Goal: Find specific page/section: Find specific page/section

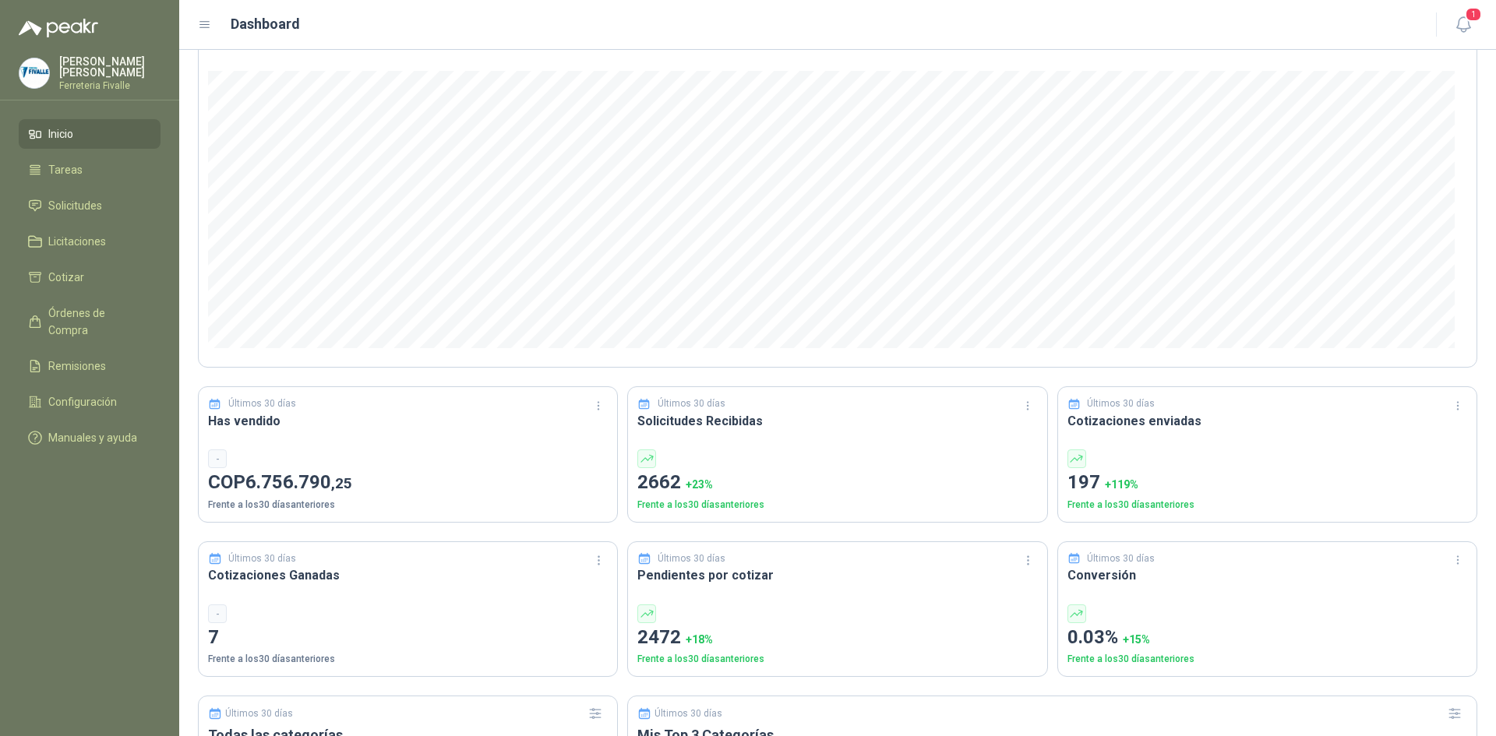
scroll to position [156, 0]
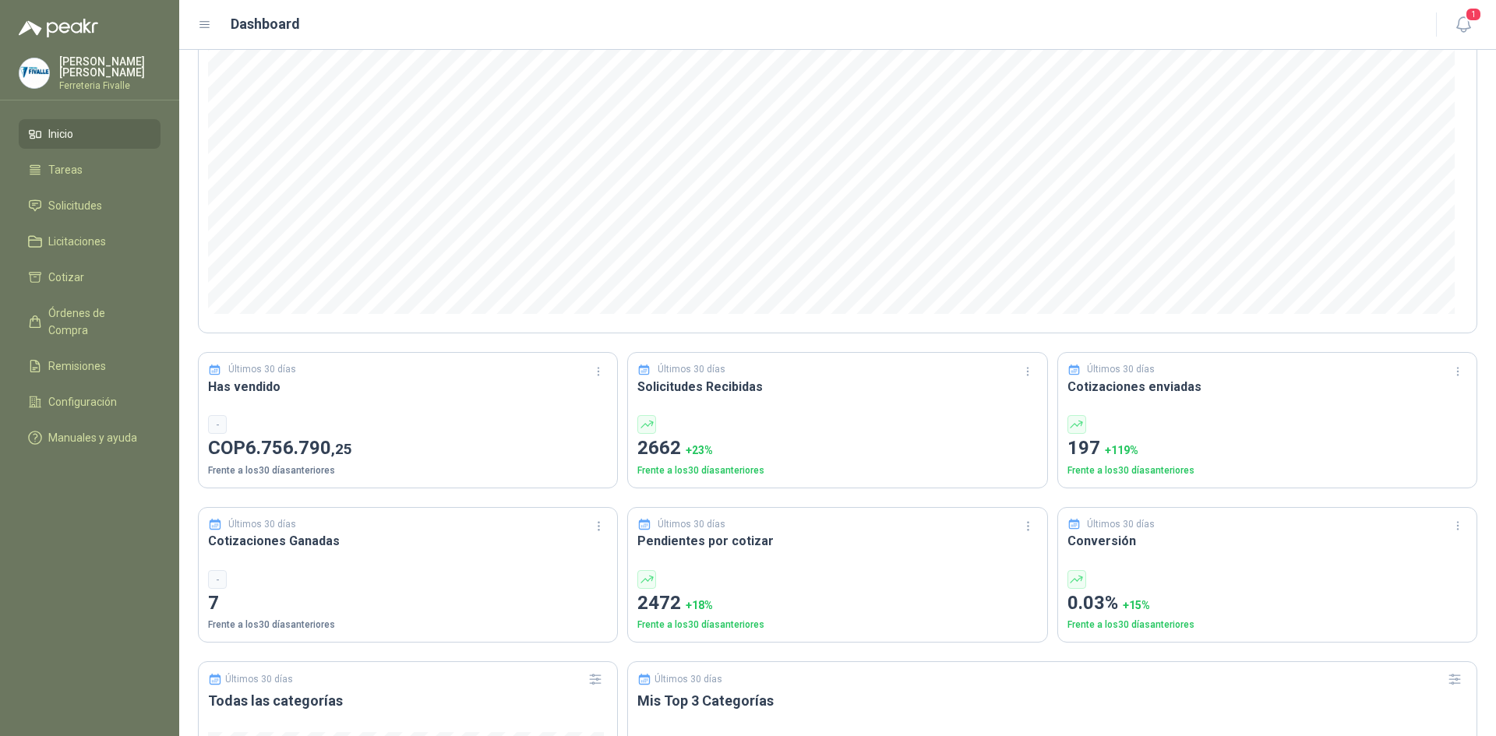
click at [274, 464] on p "Frente a los 30 días anteriores" at bounding box center [408, 471] width 400 height 15
click at [276, 460] on p "COP 6.756.790 ,25" at bounding box center [408, 449] width 400 height 30
click at [279, 447] on span "6.756.790 ,25" at bounding box center [298, 448] width 107 height 22
click at [222, 425] on div "-" at bounding box center [217, 424] width 19 height 19
click at [118, 326] on span "Órdenes de Compra" at bounding box center [96, 322] width 97 height 34
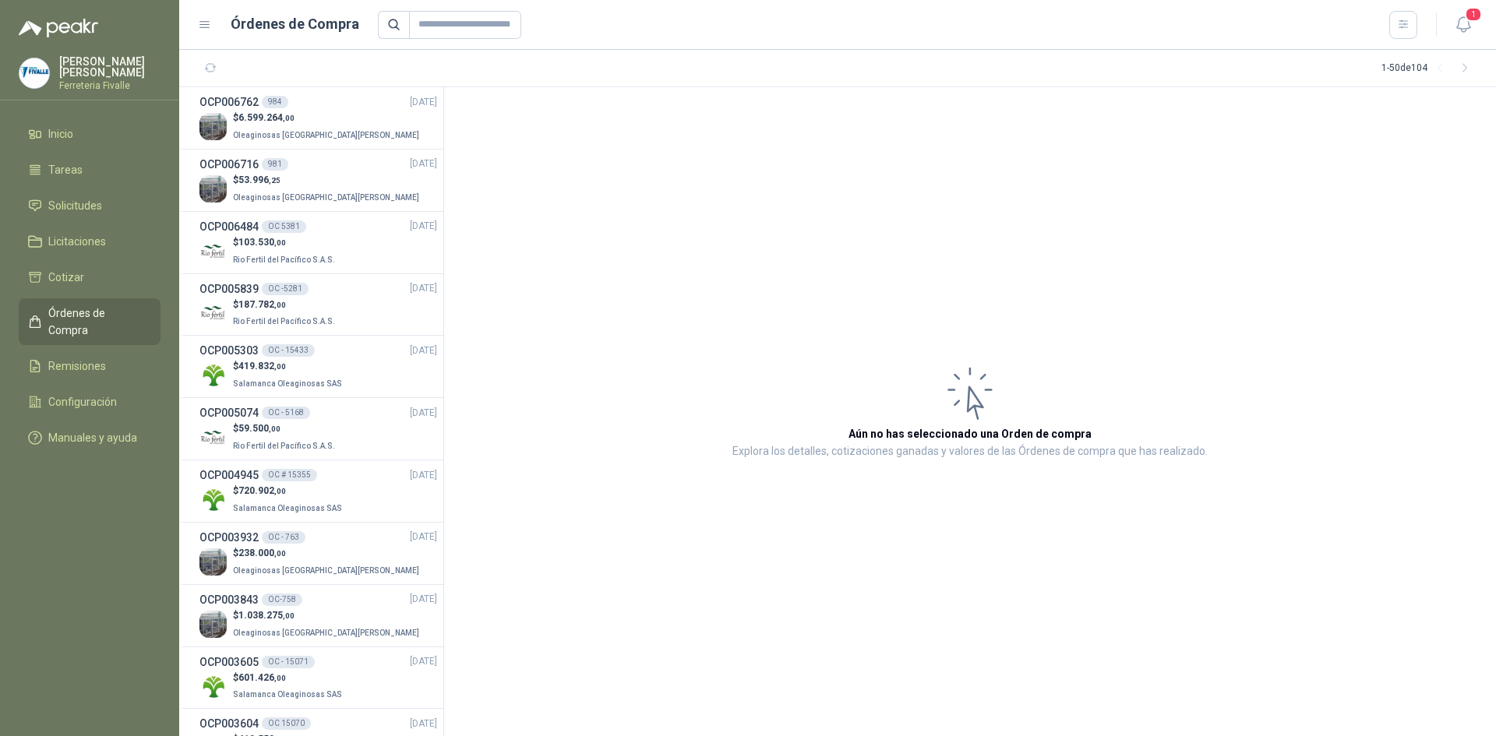
click at [770, 649] on article "Aún no has seleccionado una Orden de compra Explora los detalles, cotizaciones …" at bounding box center [970, 411] width 1052 height 649
